Goal: Task Accomplishment & Management: Manage account settings

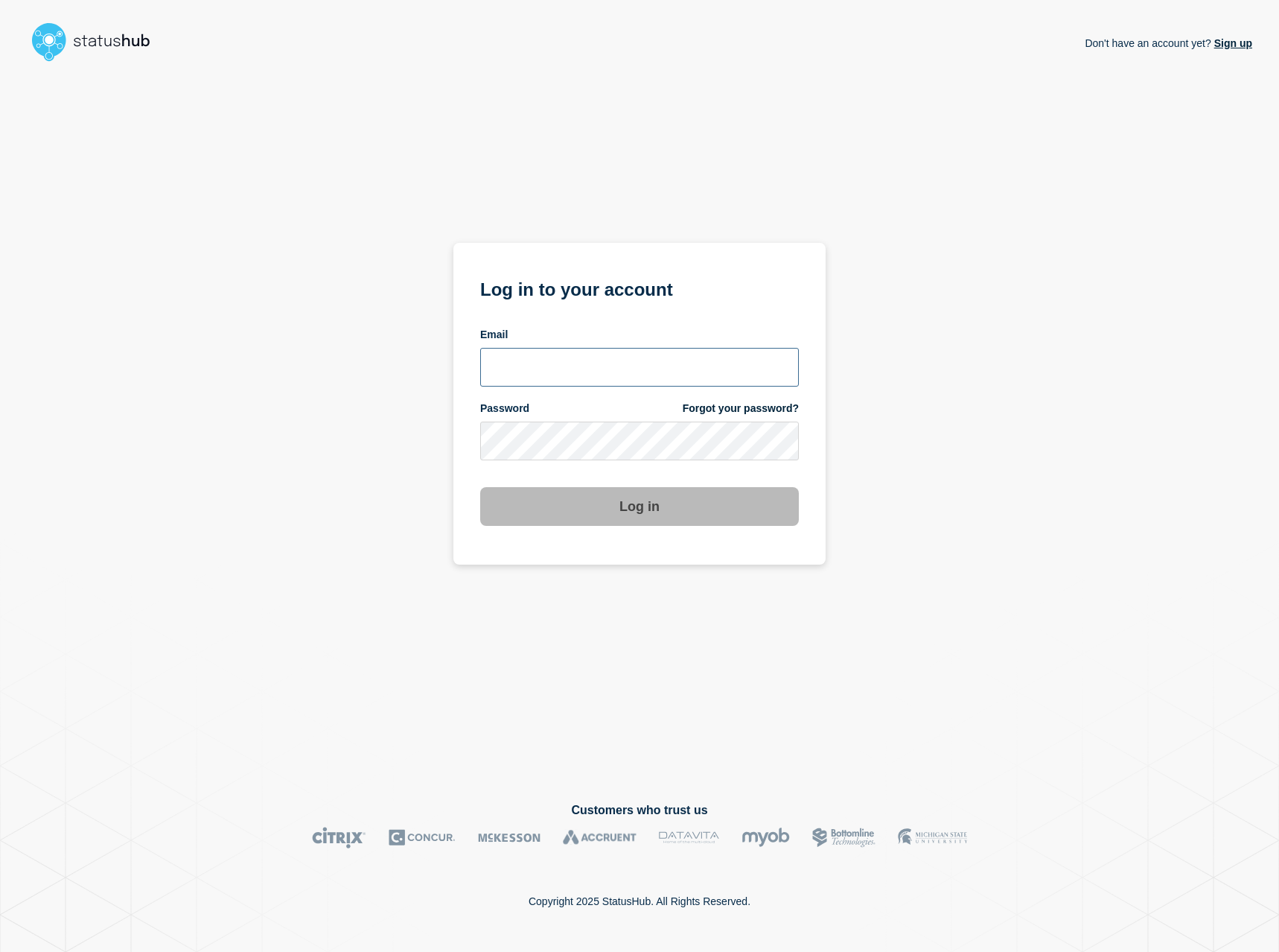
type input "[EMAIL_ADDRESS][DOMAIN_NAME]"
click at [640, 510] on button "Log in" at bounding box center [639, 506] width 318 height 39
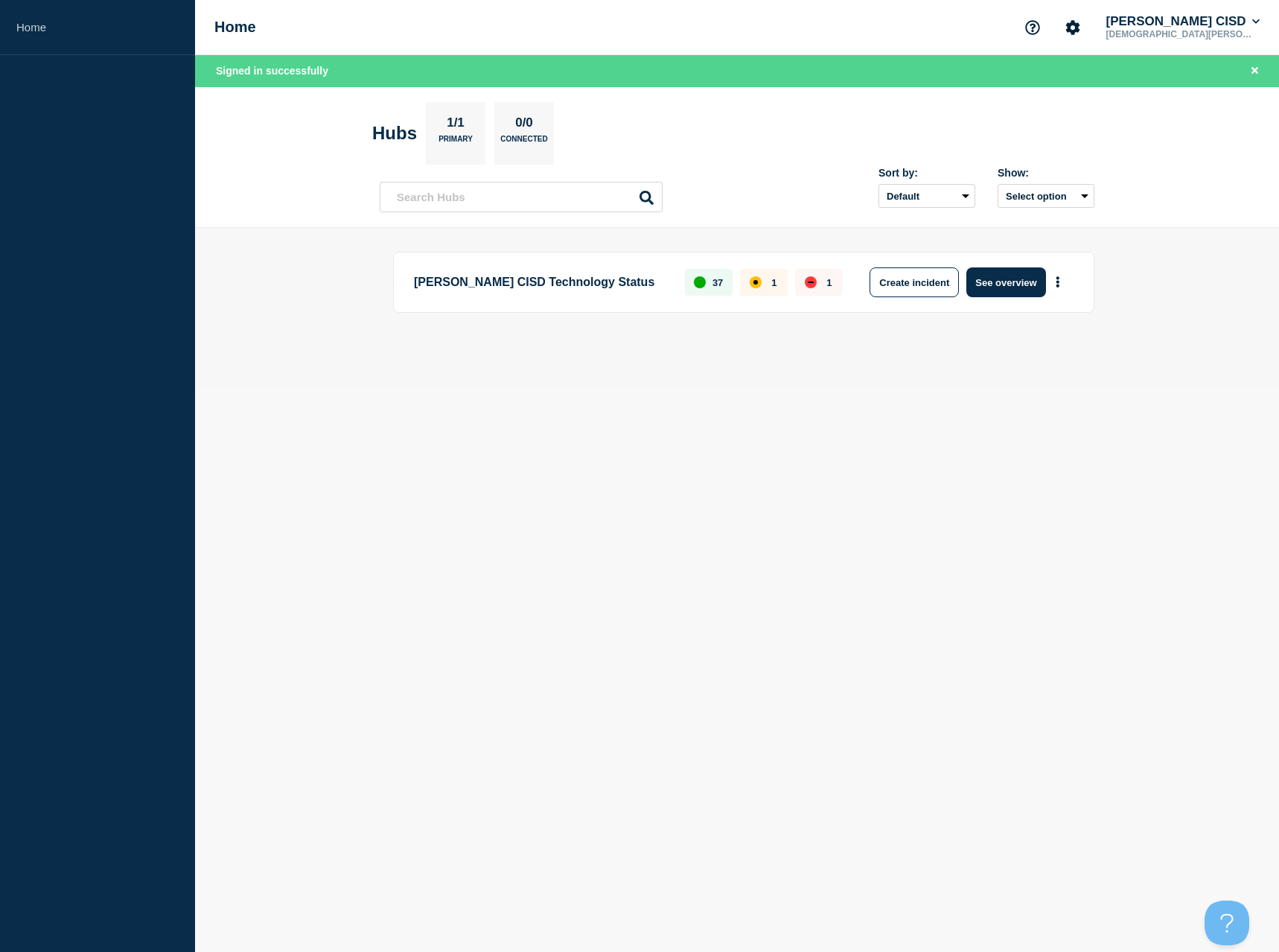
drag, startPoint x: 986, startPoint y: 284, endPoint x: 723, endPoint y: 591, distance: 404.2
click at [986, 284] on button "See overview" at bounding box center [1005, 282] width 79 height 30
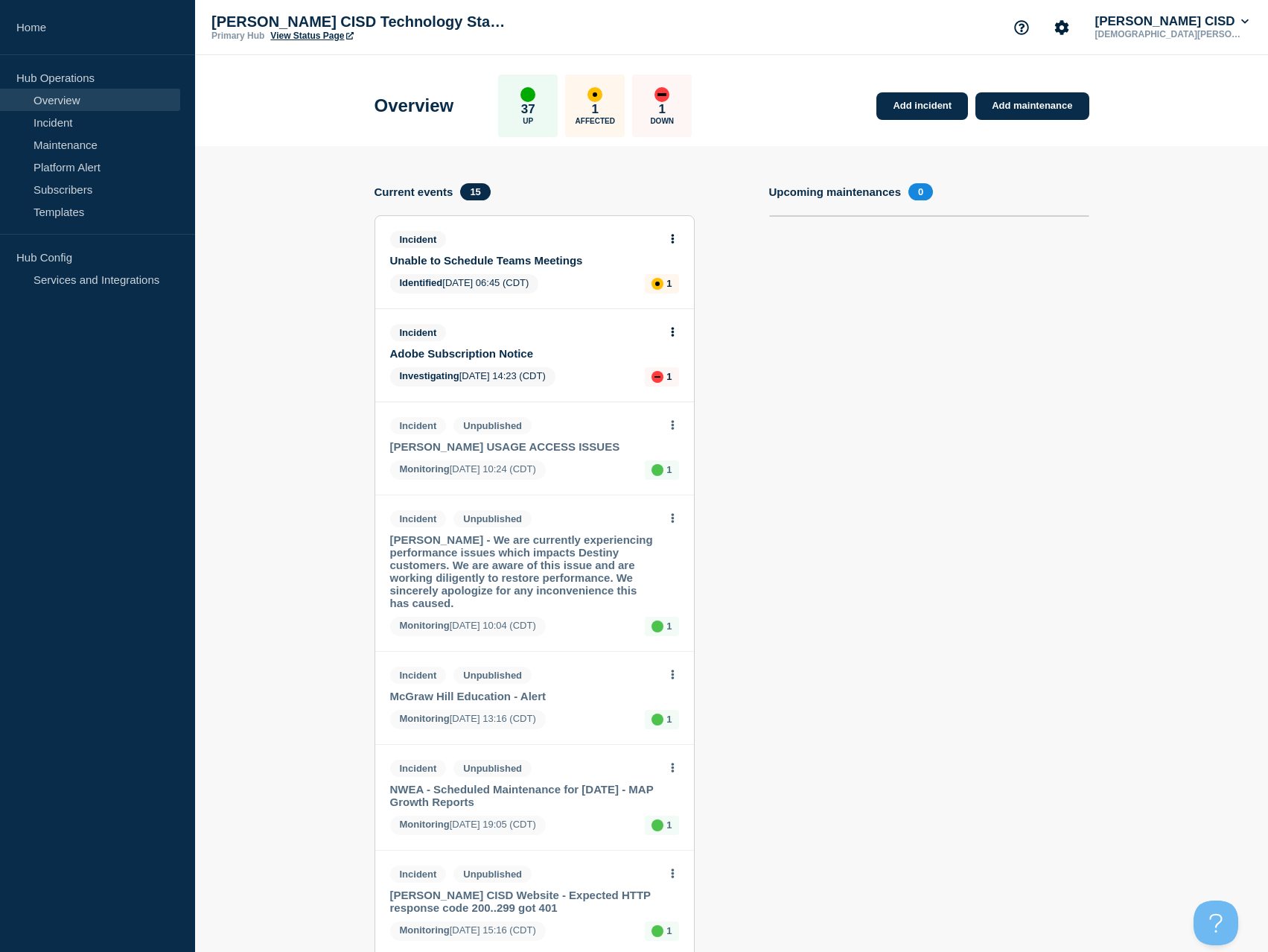
click at [499, 352] on link "Adobe Subscription Notice" at bounding box center [525, 353] width 269 height 13
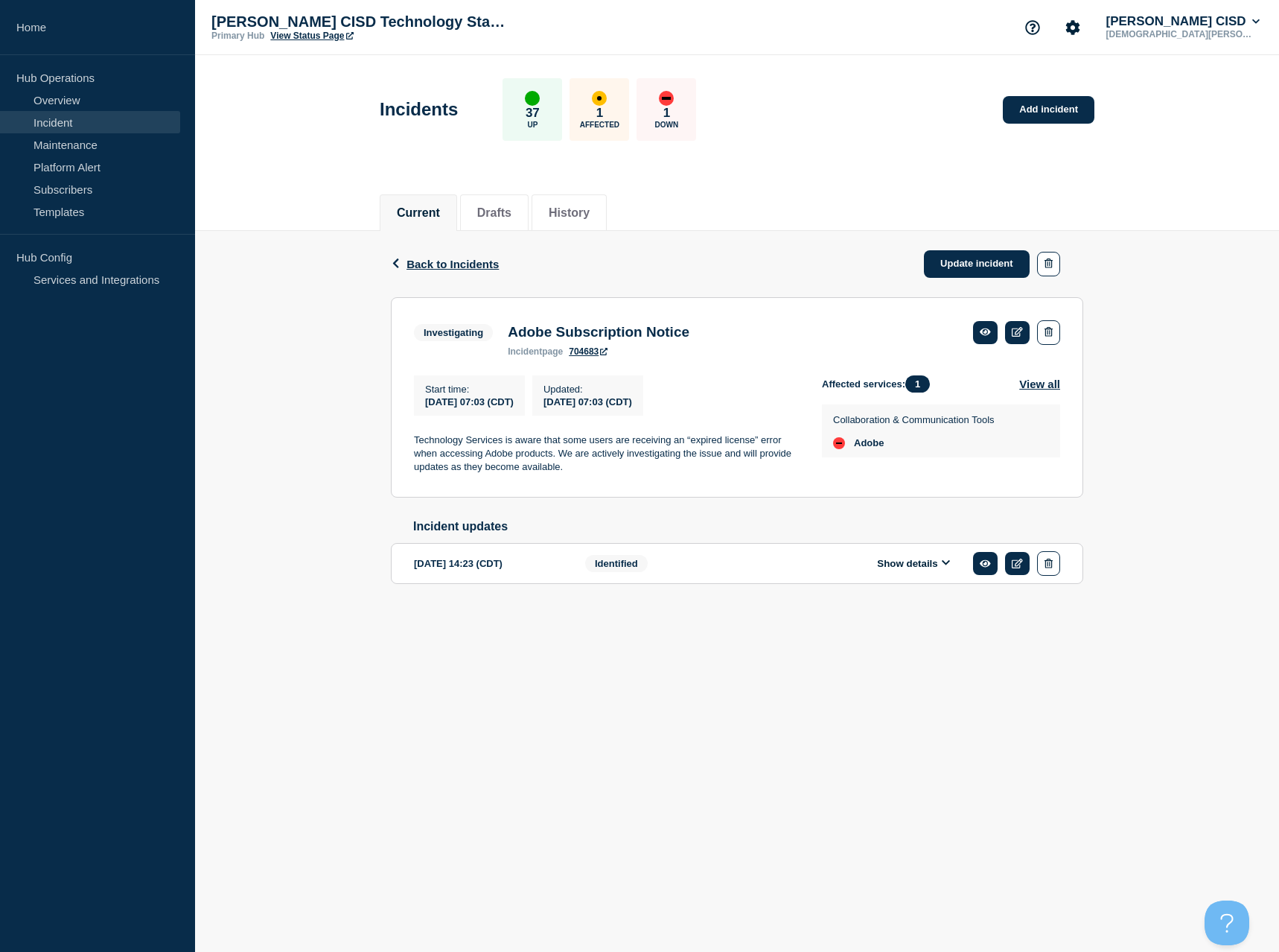
drag, startPoint x: 992, startPoint y: 272, endPoint x: 957, endPoint y: 322, distance: 61.0
click at [992, 272] on link "Update incident" at bounding box center [977, 264] width 106 height 28
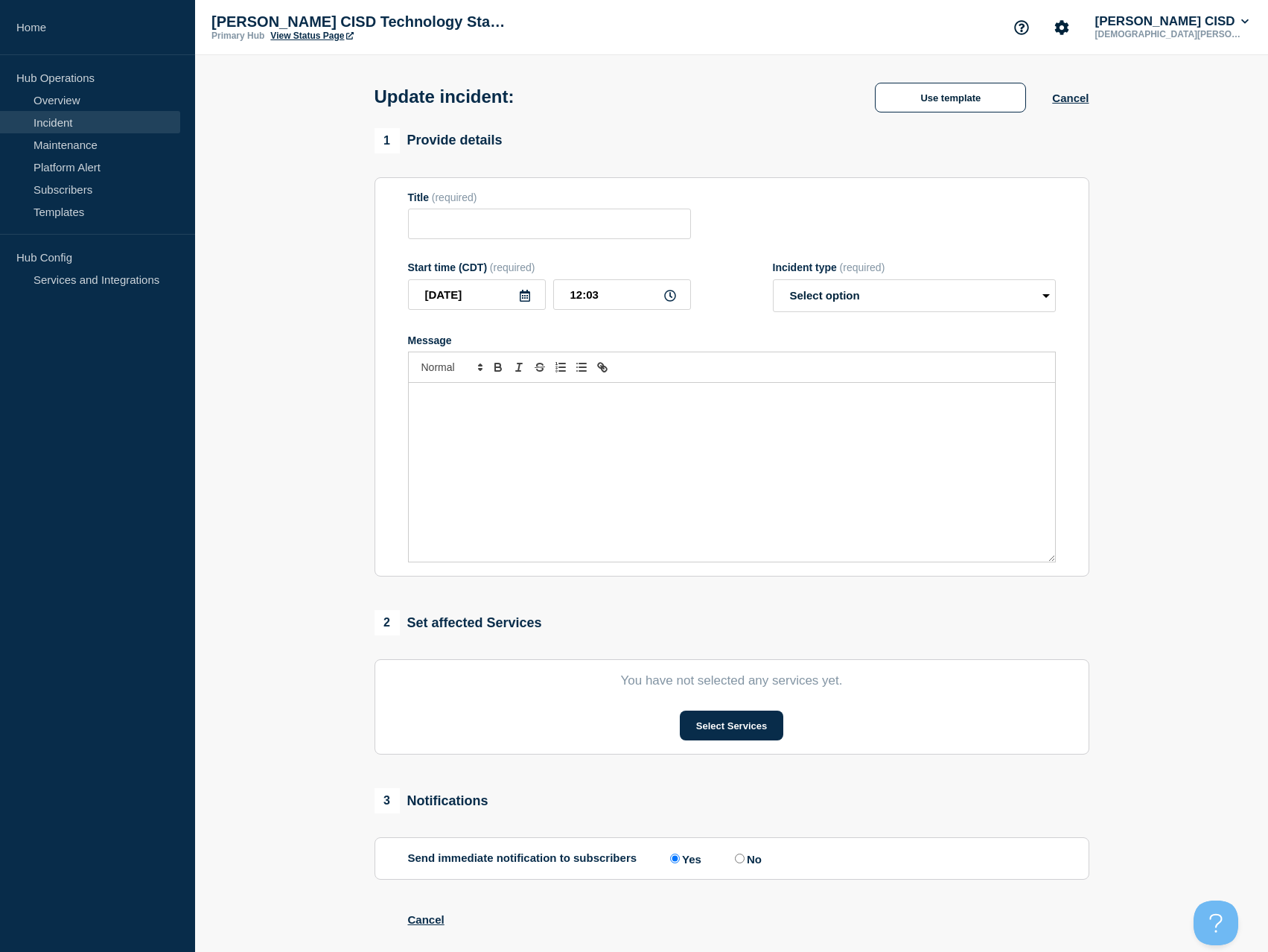
type input "Adobe Subscription Notice"
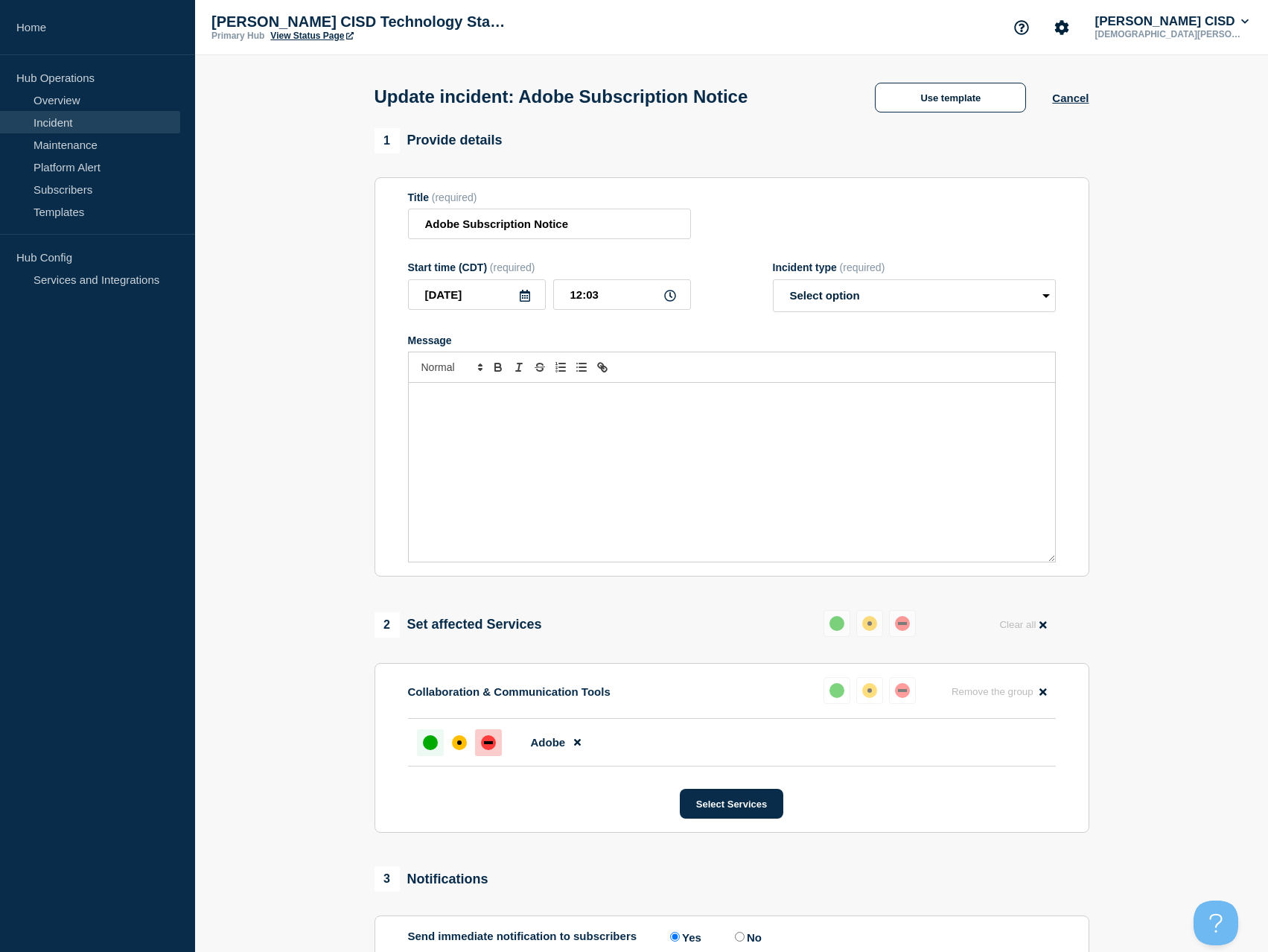
click at [438, 747] on div at bounding box center [430, 742] width 27 height 27
click at [584, 420] on div "Message" at bounding box center [732, 472] width 647 height 179
click at [943, 312] on select "Select option Investigating Identified Monitoring Resolved" at bounding box center [914, 296] width 283 height 32
select select "monitoring"
click at [773, 282] on select "Select option Investigating Identified Monitoring Resolved" at bounding box center [914, 296] width 283 height 32
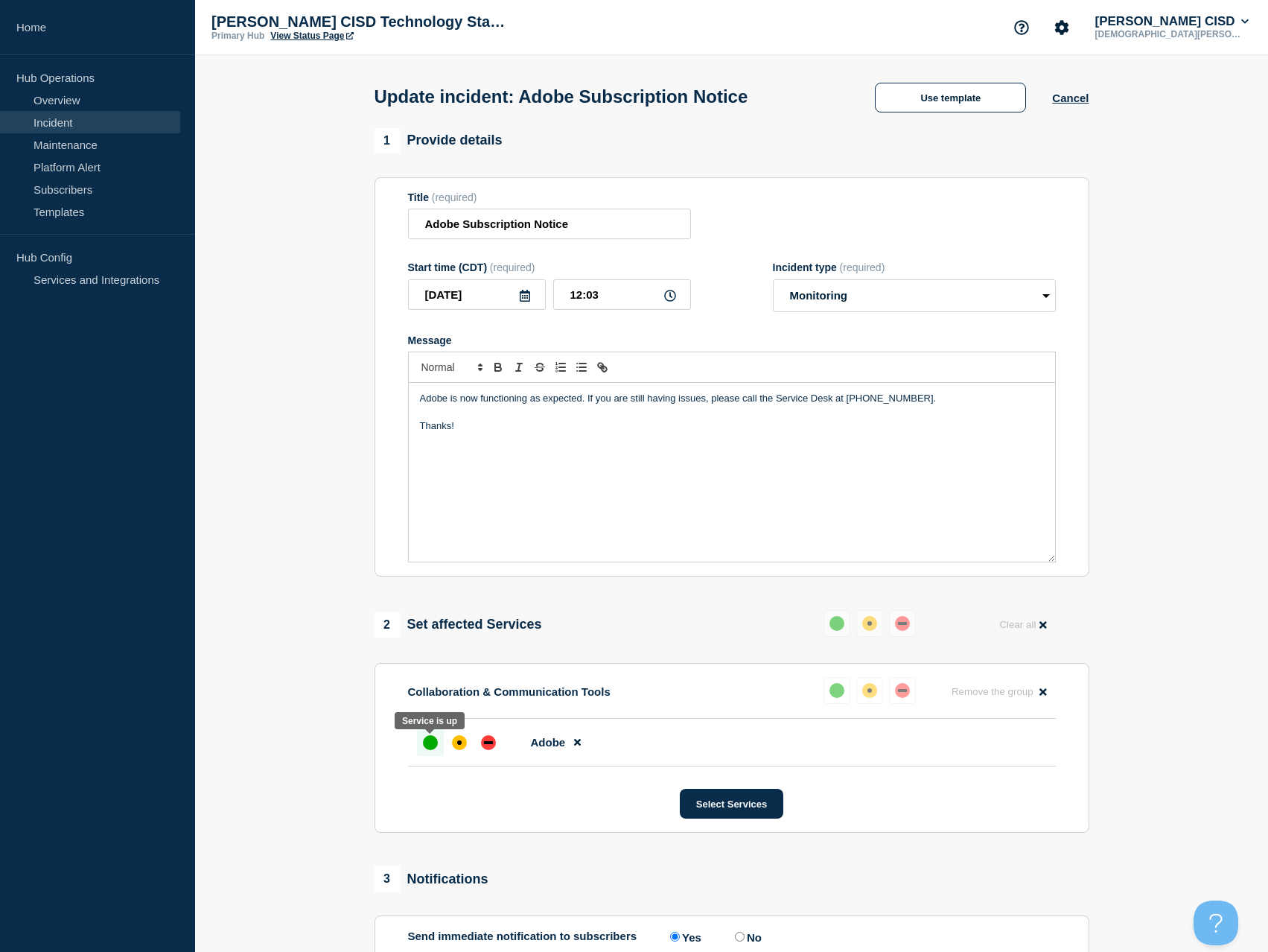
click at [428, 749] on div "up" at bounding box center [430, 742] width 15 height 15
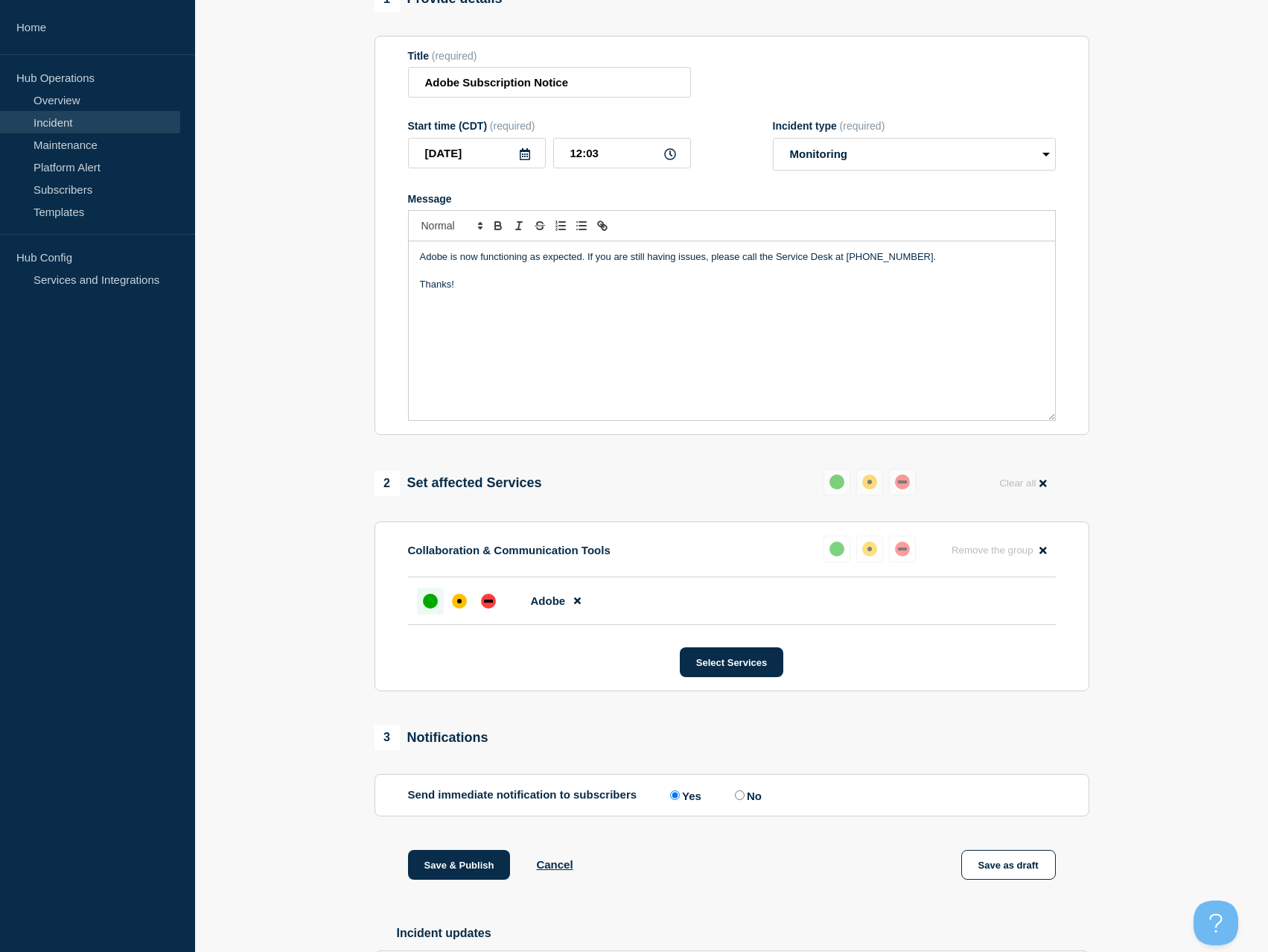
scroll to position [306, 0]
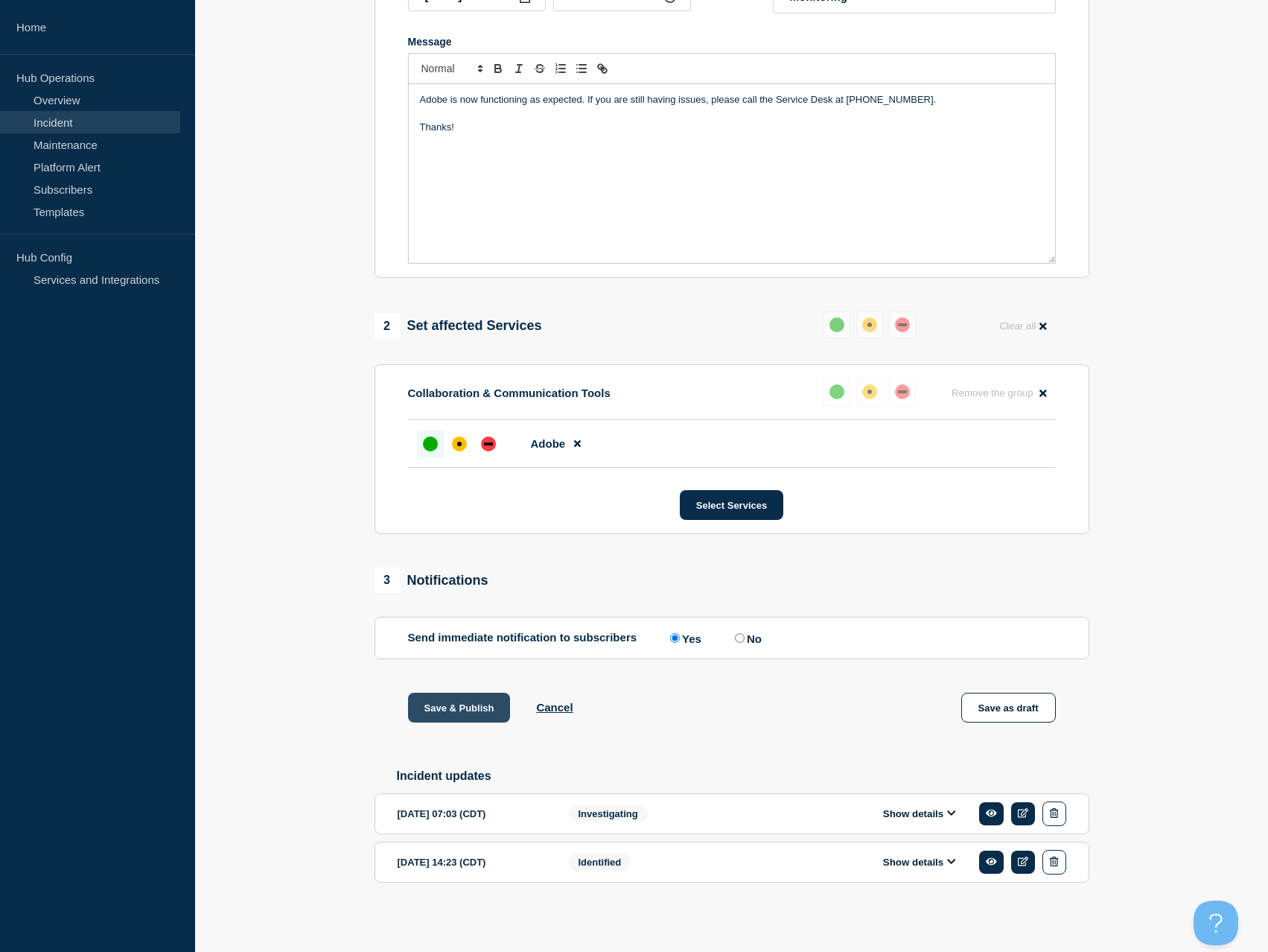
click at [480, 703] on button "Save & Publish" at bounding box center [459, 707] width 103 height 30
